Goal: Task Accomplishment & Management: Manage account settings

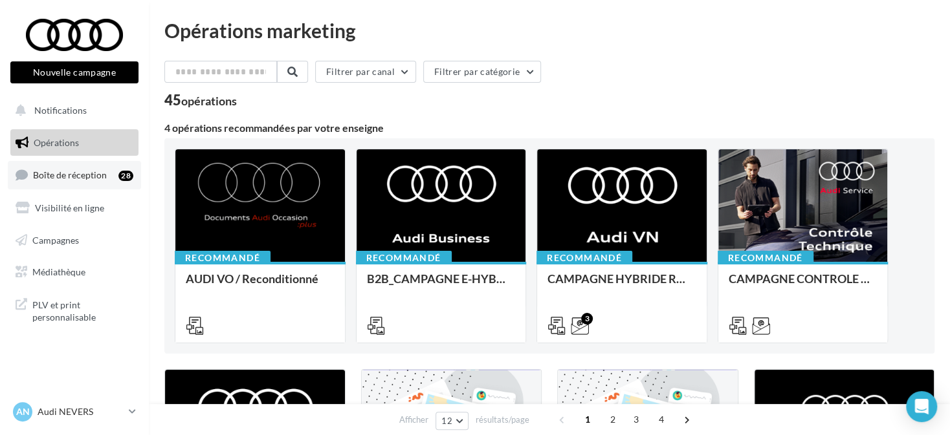
click at [111, 171] on link "Boîte de réception 28" at bounding box center [74, 175] width 133 height 28
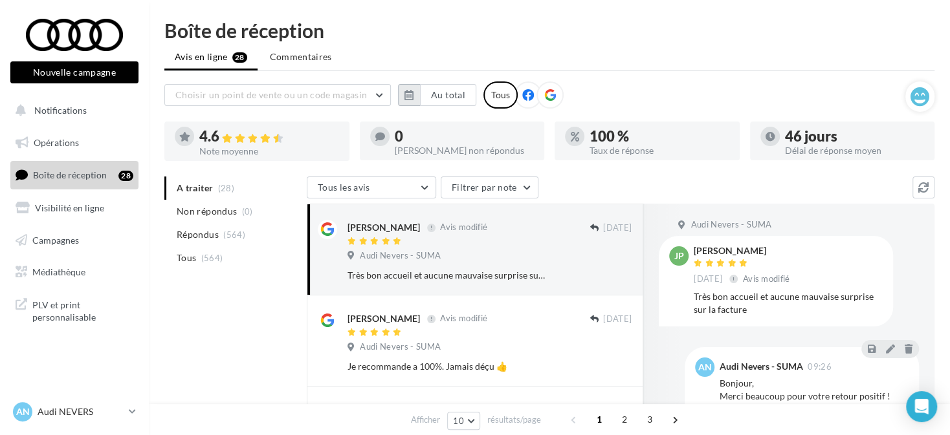
click at [404, 87] on button "button" at bounding box center [409, 95] width 22 height 22
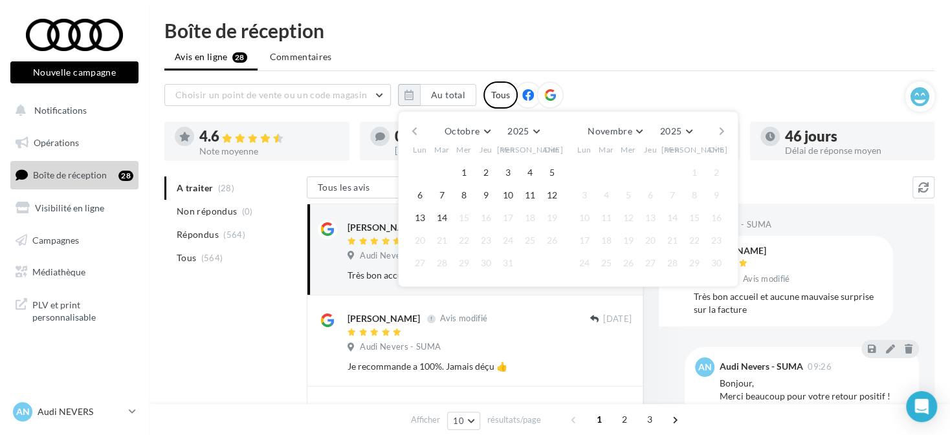
click at [414, 128] on button "button" at bounding box center [414, 131] width 11 height 18
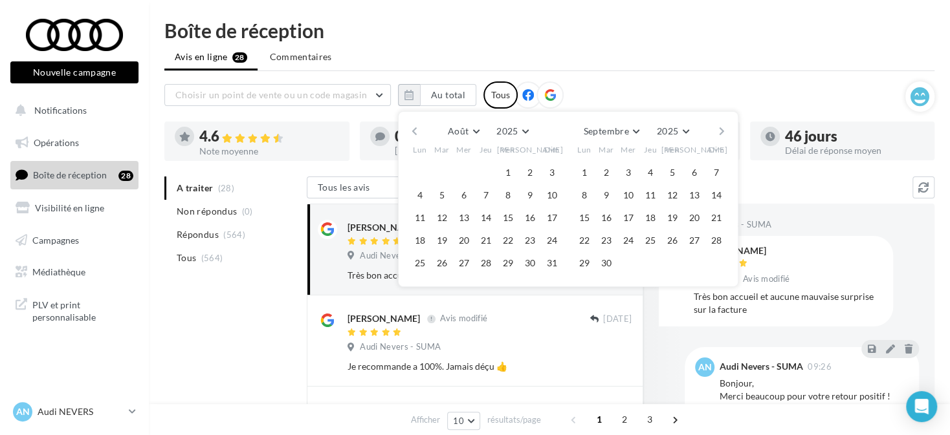
click at [414, 128] on button "button" at bounding box center [414, 131] width 11 height 18
click at [444, 164] on button "1" at bounding box center [441, 172] width 19 height 19
click at [725, 127] on button "button" at bounding box center [721, 131] width 11 height 18
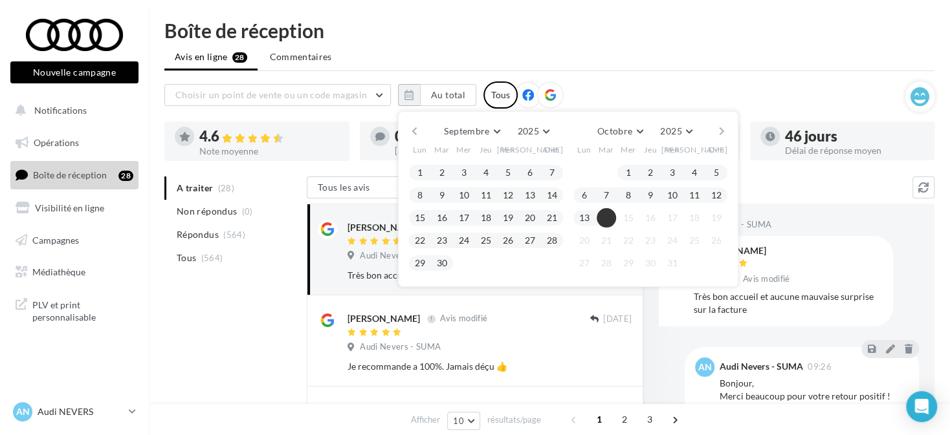
click at [605, 215] on button "14" at bounding box center [606, 217] width 19 height 19
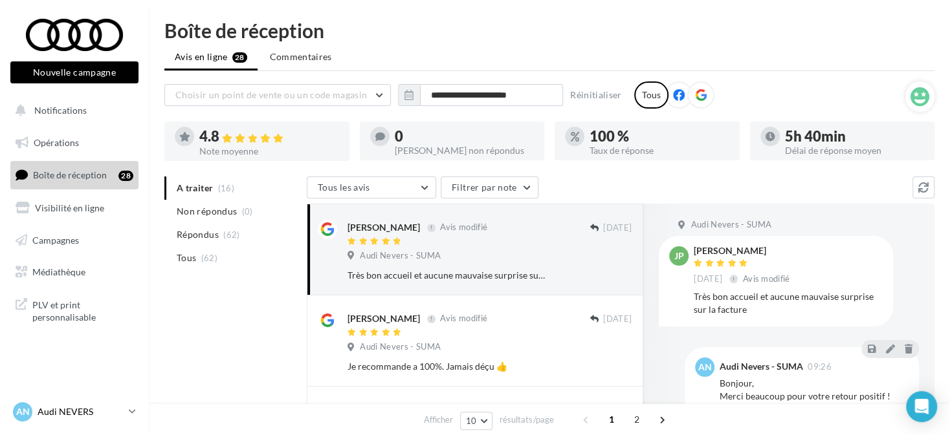
click at [127, 415] on link "AN Audi NEVERS audi-neve-dup" at bounding box center [74, 412] width 128 height 25
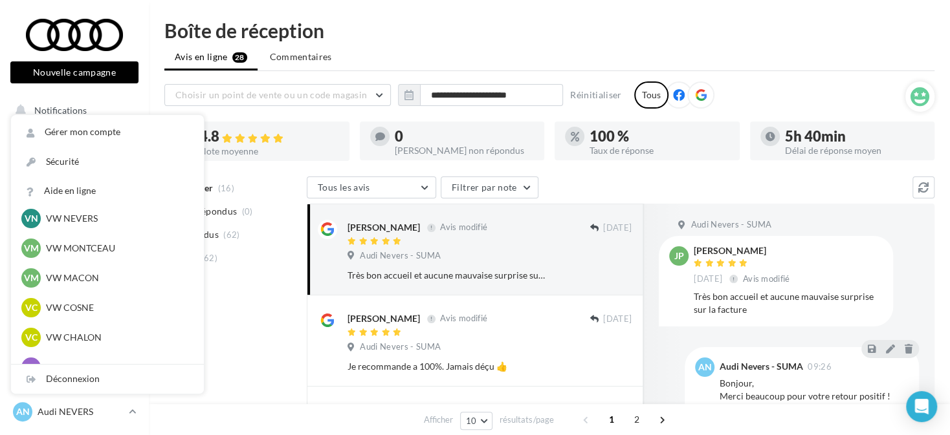
scroll to position [712, 0]
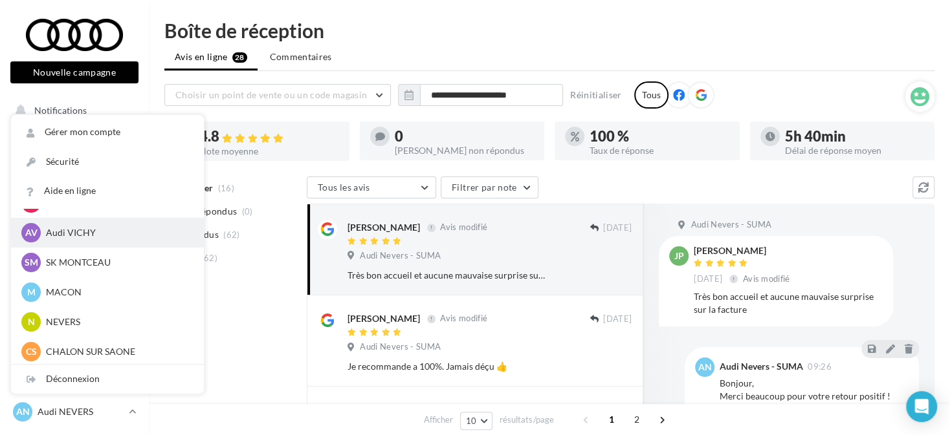
click at [118, 238] on p "Audi VICHY" at bounding box center [117, 232] width 142 height 13
